Goal: Information Seeking & Learning: Learn about a topic

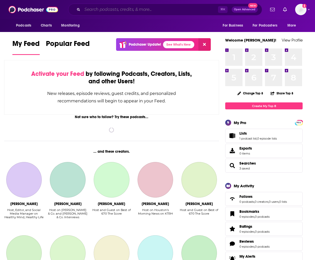
click at [99, 10] on input "Search podcasts, credits, & more..." at bounding box center [150, 9] width 136 height 8
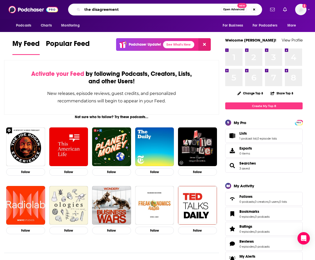
type input "the disagreement"
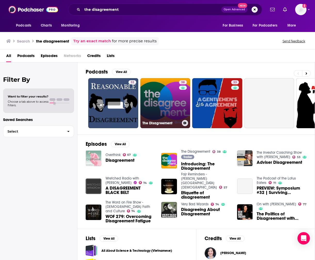
click at [167, 103] on link "38 The Disagreement" at bounding box center [166, 103] width 50 height 50
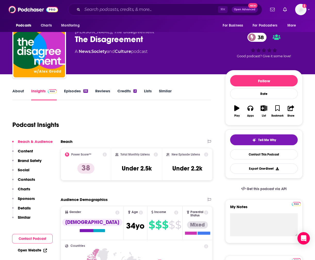
scroll to position [9, 0]
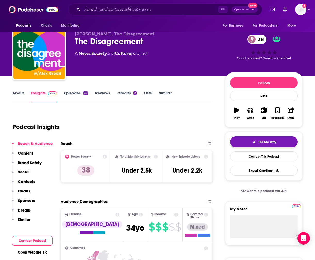
drag, startPoint x: 266, startPoint y: 141, endPoint x: 265, endPoint y: 137, distance: 4.5
click at [266, 141] on span "Tell Me Why" at bounding box center [268, 142] width 18 height 4
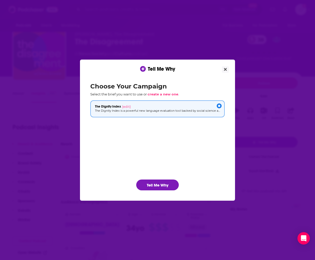
scroll to position [0, 0]
drag, startPoint x: 158, startPoint y: 185, endPoint x: 256, endPoint y: 160, distance: 100.8
click at [158, 185] on button "Tell Me Why" at bounding box center [157, 185] width 43 height 11
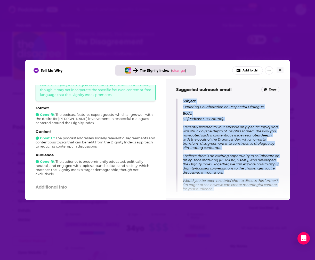
scroll to position [73, 0]
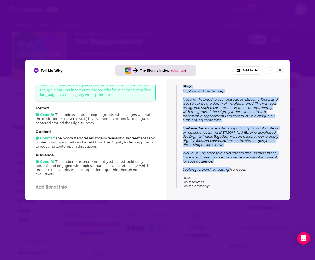
drag, startPoint x: 183, startPoint y: 116, endPoint x: 171, endPoint y: 116, distance: 12.4
click at [229, 199] on div "Tips for pitching Integrate [PERSON_NAME] Insights Propose an episode featuring…" at bounding box center [228, 139] width 124 height 121
copy div "Subject: Exploring Collaboration on Respectful Dialogue Body: Hi [Podcast Host …"
drag, startPoint x: 299, startPoint y: 260, endPoint x: 258, endPoint y: 112, distance: 154.1
click at [258, 112] on span "Hi [Podcast Host Name], I recently listened to your episode on [Specific Topic]…" at bounding box center [231, 138] width 97 height 99
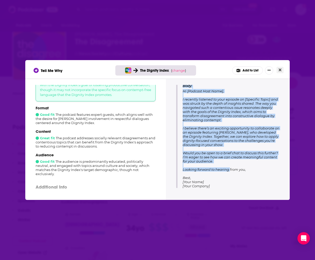
click at [282, 70] on button "Close" at bounding box center [280, 70] width 7 height 6
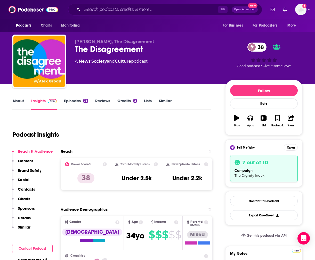
scroll to position [0, 0]
click at [74, 100] on link "Episodes 35" at bounding box center [76, 104] width 24 height 12
